Goal: Information Seeking & Learning: Learn about a topic

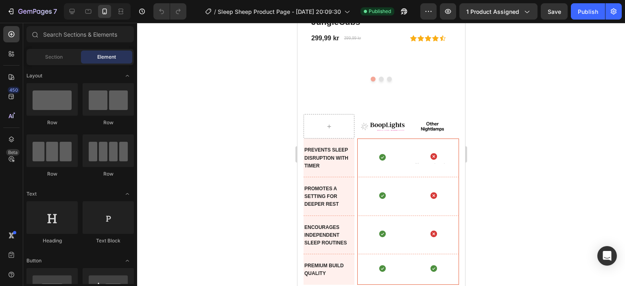
scroll to position [3478, 0]
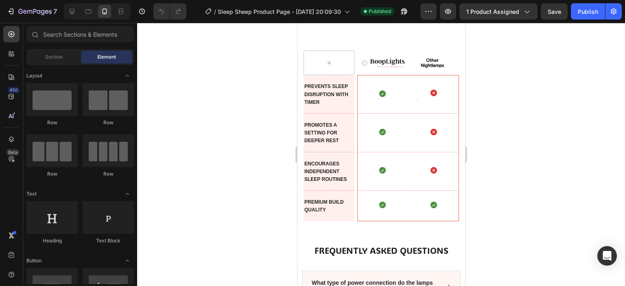
drag, startPoint x: 464, startPoint y: 72, endPoint x: 761, endPoint y: 248, distance: 345.7
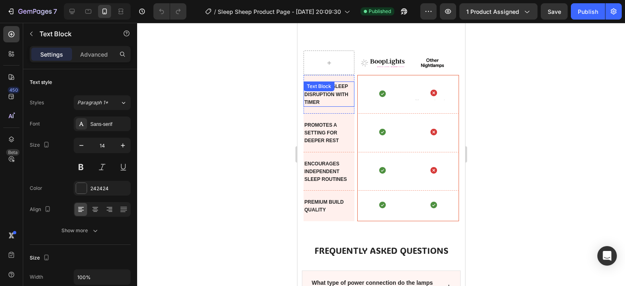
click at [325, 106] on p "Prevents sleep disruption with timer" at bounding box center [328, 94] width 49 height 24
click at [321, 106] on p "Prevents sleep disruption with timer" at bounding box center [328, 94] width 49 height 24
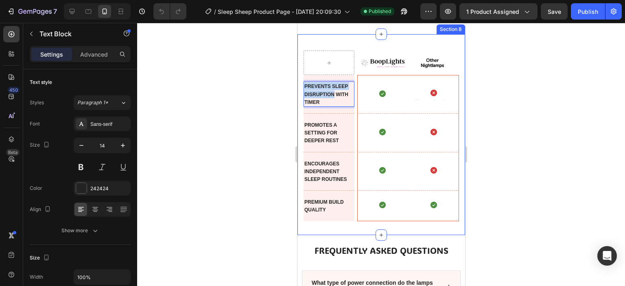
drag, startPoint x: 334, startPoint y: 107, endPoint x: 302, endPoint y: 100, distance: 32.9
click at [302, 100] on div "Image Image Image Row Image Image Row Row Prevents sleep disruption with timer …" at bounding box center [381, 134] width 168 height 200
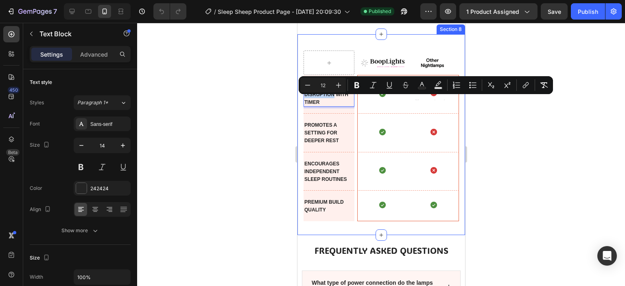
copy span "Prevents sleep disruption"
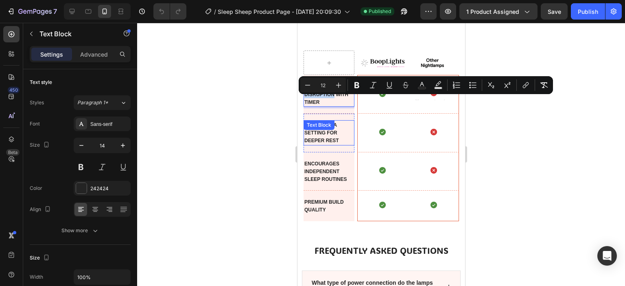
click at [335, 143] on span "Promotes a setting for deeper rest" at bounding box center [321, 132] width 35 height 21
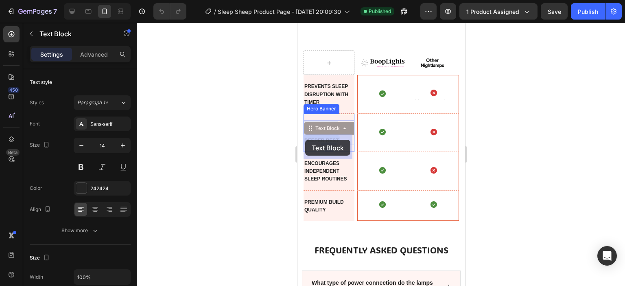
drag, startPoint x: 342, startPoint y: 155, endPoint x: 303, endPoint y: 139, distance: 42.1
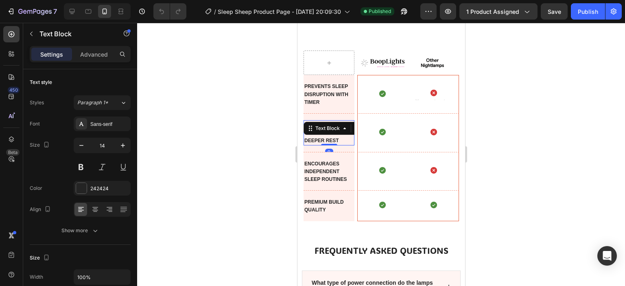
click at [341, 145] on div "Promotes a setting for deeper rest" at bounding box center [328, 132] width 51 height 25
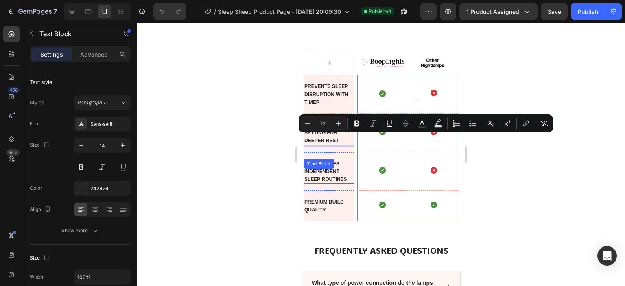
click at [332, 182] on span "Encourages independent sleep routines" at bounding box center [325, 171] width 42 height 21
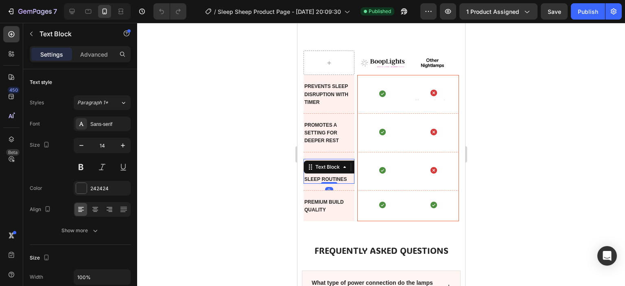
click at [347, 183] on p "Encourages independent sleep routines" at bounding box center [328, 171] width 49 height 24
